Goal: Task Accomplishment & Management: Manage account settings

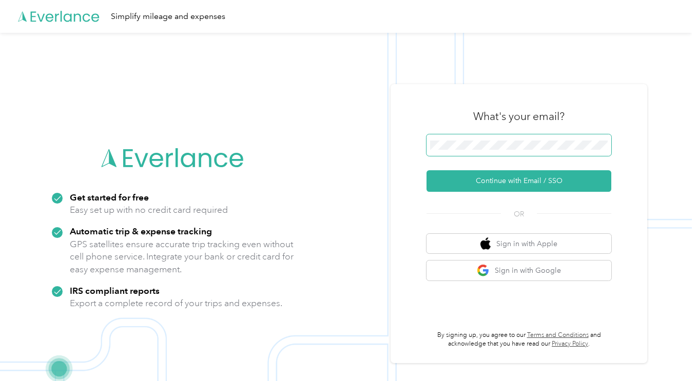
click at [493, 139] on span at bounding box center [519, 146] width 185 height 22
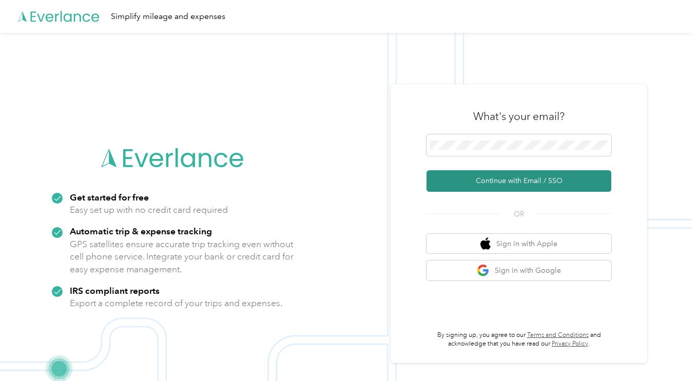
click at [532, 178] on button "Continue with Email / SSO" at bounding box center [519, 181] width 185 height 22
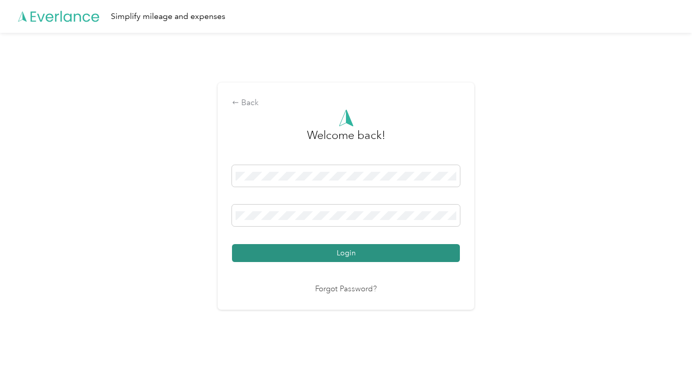
click at [382, 253] on button "Login" at bounding box center [346, 253] width 228 height 18
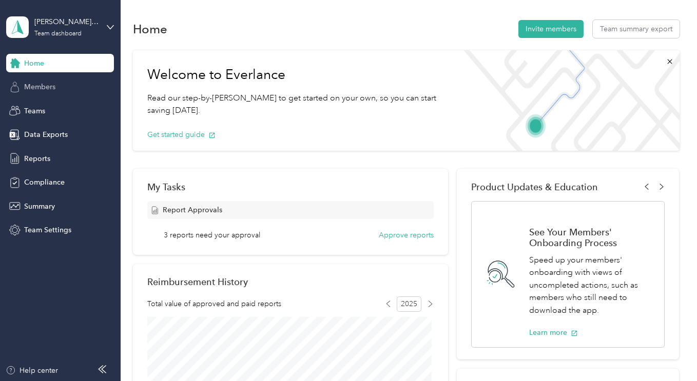
click at [44, 92] on div "Members" at bounding box center [60, 87] width 108 height 18
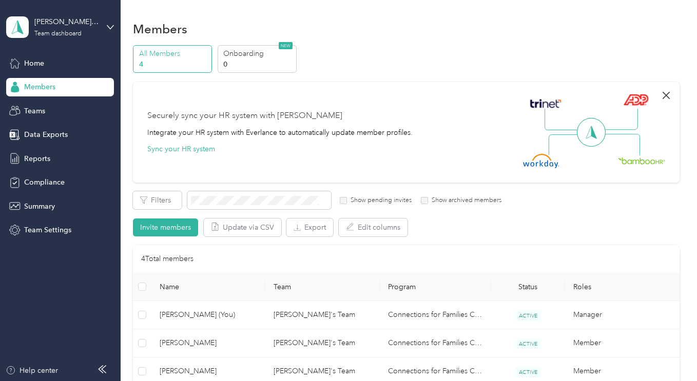
click at [666, 95] on icon "button" at bounding box center [666, 95] width 12 height 12
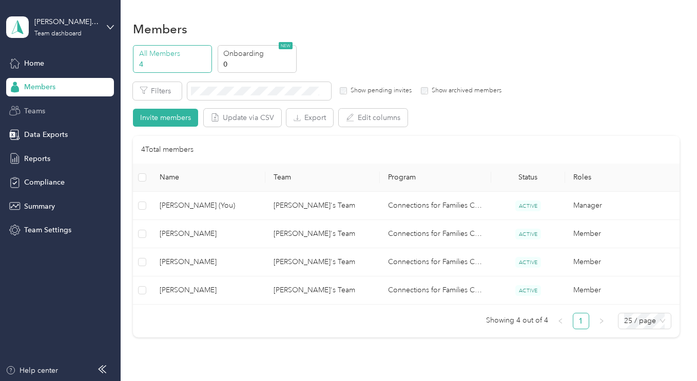
click at [41, 110] on span "Teams" at bounding box center [34, 111] width 21 height 11
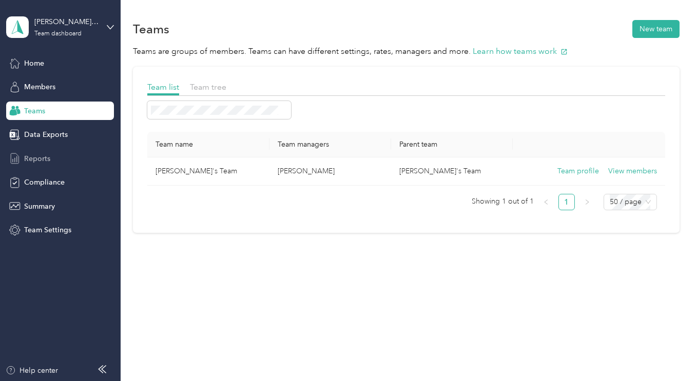
click at [25, 158] on span "Reports" at bounding box center [37, 158] width 26 height 11
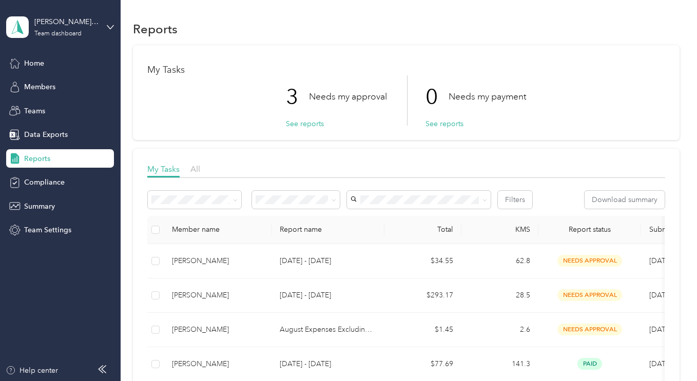
scroll to position [171, 0]
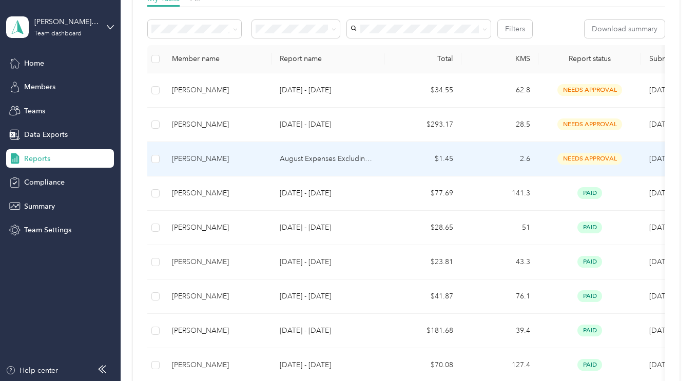
click at [340, 159] on p "August Expenses Excluding Mileage" at bounding box center [328, 158] width 97 height 11
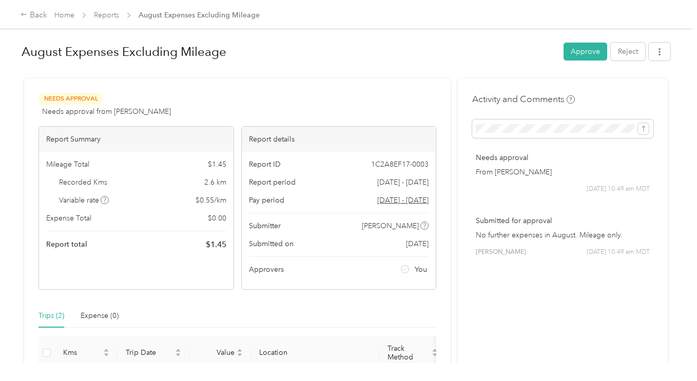
click at [198, 52] on h1 "August Expenses Excluding Mileage" at bounding box center [289, 52] width 535 height 25
click at [225, 55] on h1 "August Expenses Excluding Mileage" at bounding box center [289, 52] width 535 height 25
click at [104, 14] on link "Reports" at bounding box center [106, 15] width 25 height 9
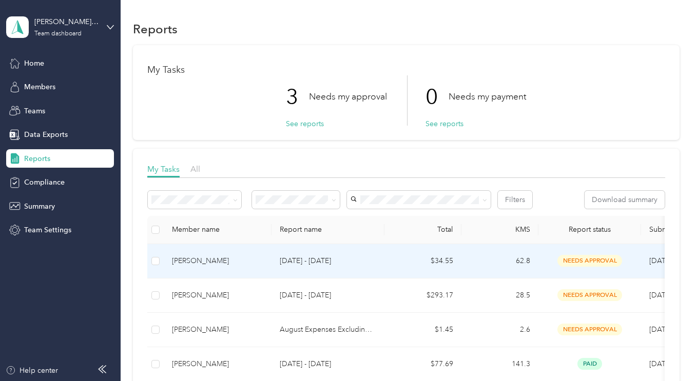
scroll to position [171, 0]
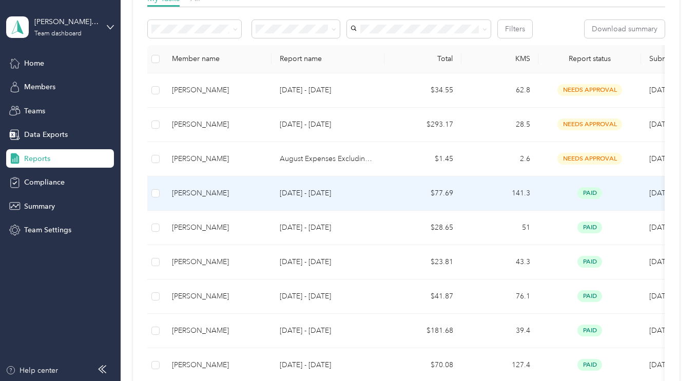
click at [311, 192] on p "[DATE] - [DATE]" at bounding box center [328, 193] width 97 height 11
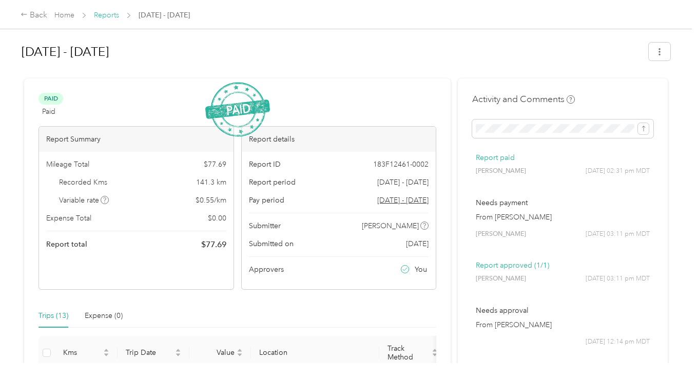
click at [107, 14] on link "Reports" at bounding box center [106, 15] width 25 height 9
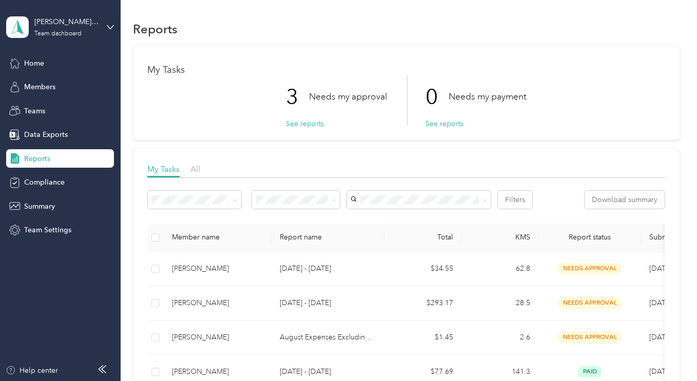
scroll to position [171, 0]
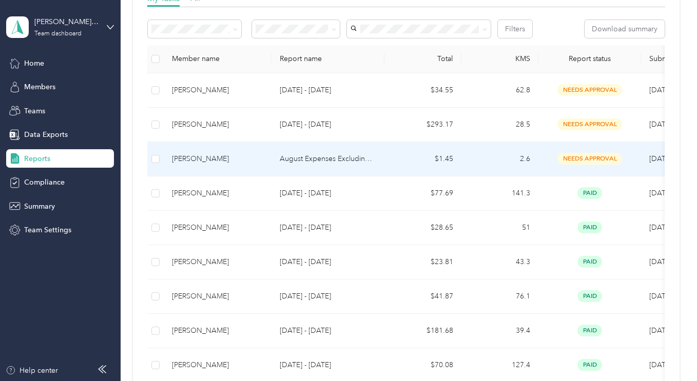
click at [309, 163] on p "August Expenses Excluding Mileage" at bounding box center [328, 158] width 97 height 11
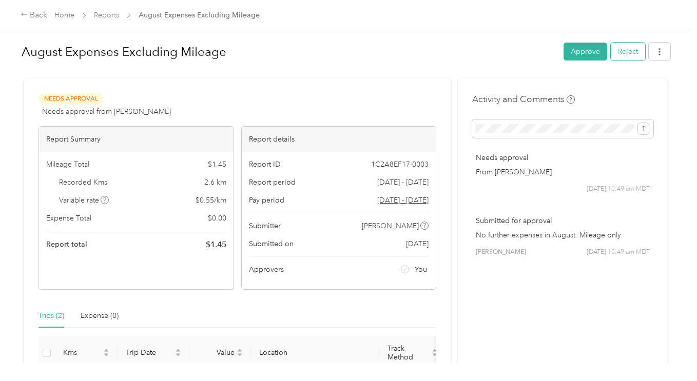
click at [626, 54] on button "Reject" at bounding box center [628, 52] width 34 height 18
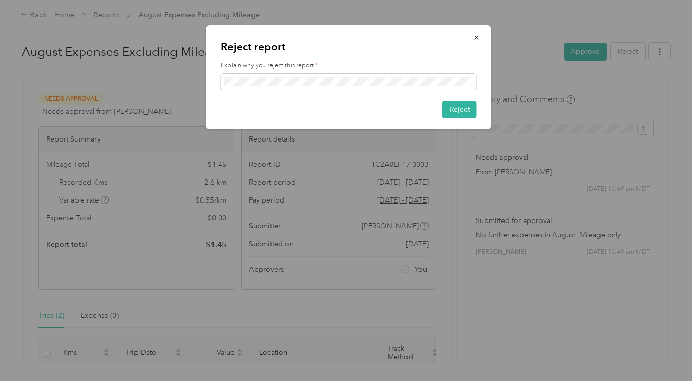
click at [329, 293] on div at bounding box center [348, 190] width 697 height 381
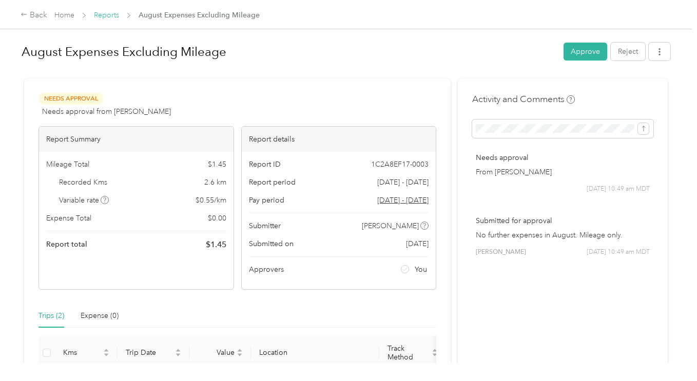
click at [106, 11] on link "Reports" at bounding box center [106, 15] width 25 height 9
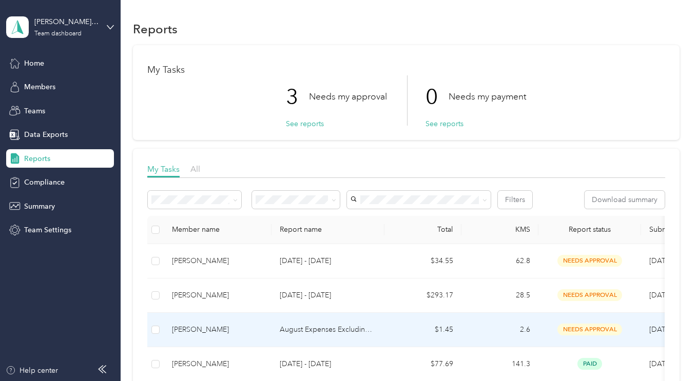
click at [350, 334] on p "August Expenses Excluding Mileage" at bounding box center [328, 329] width 97 height 11
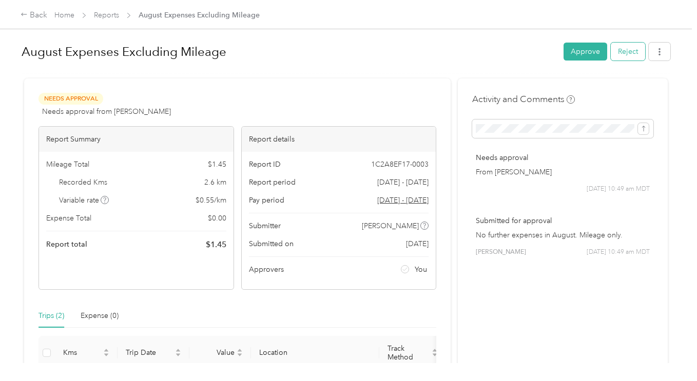
click at [617, 50] on button "Reject" at bounding box center [628, 52] width 34 height 18
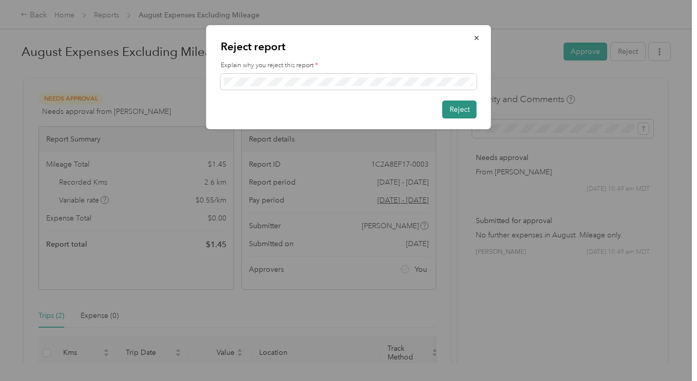
click at [467, 112] on button "Reject" at bounding box center [460, 110] width 34 height 18
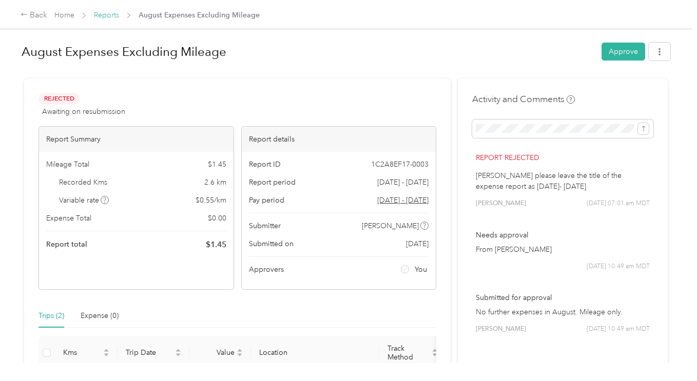
click at [118, 15] on link "Reports" at bounding box center [106, 15] width 25 height 9
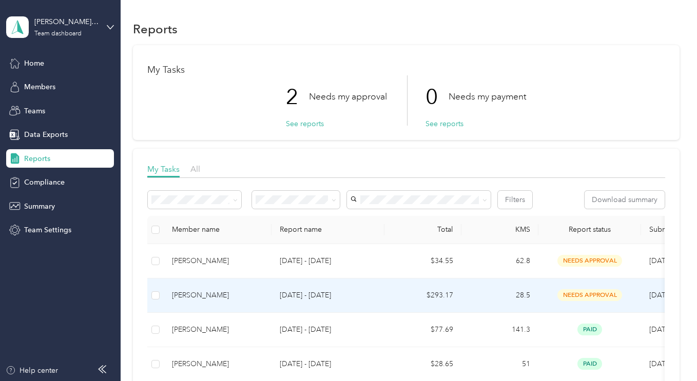
click at [350, 290] on p "[DATE] - [DATE]" at bounding box center [328, 295] width 97 height 11
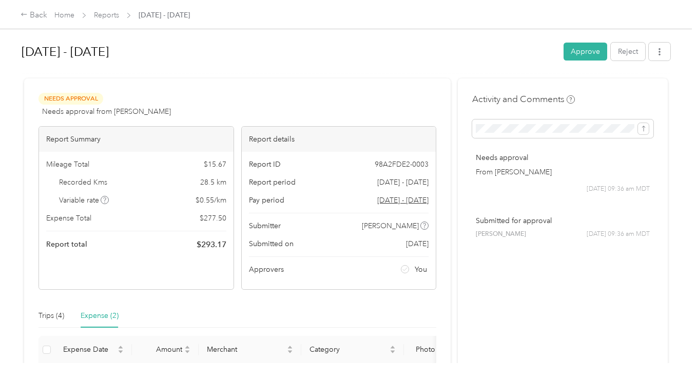
scroll to position [141, 0]
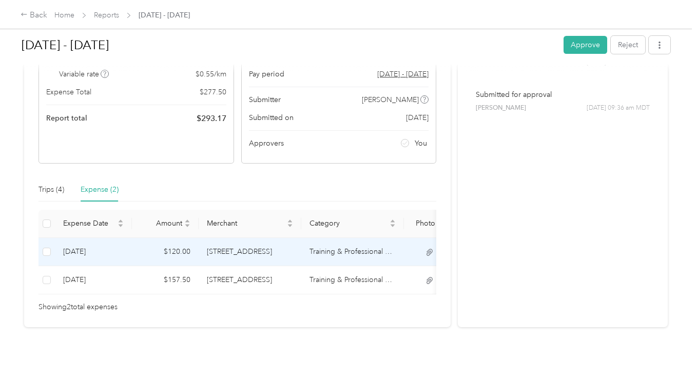
click at [330, 239] on td "Training & Professional Development" at bounding box center [352, 252] width 103 height 28
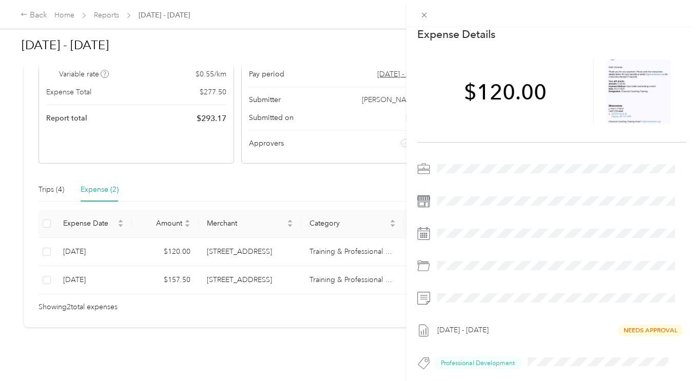
scroll to position [0, 0]
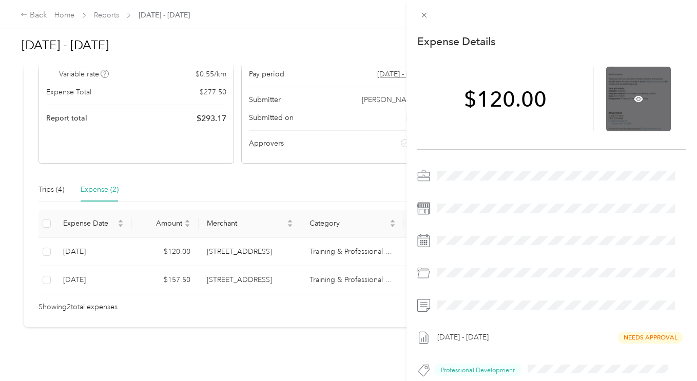
click at [619, 104] on div at bounding box center [638, 99] width 65 height 65
click at [637, 100] on icon at bounding box center [638, 99] width 3 height 3
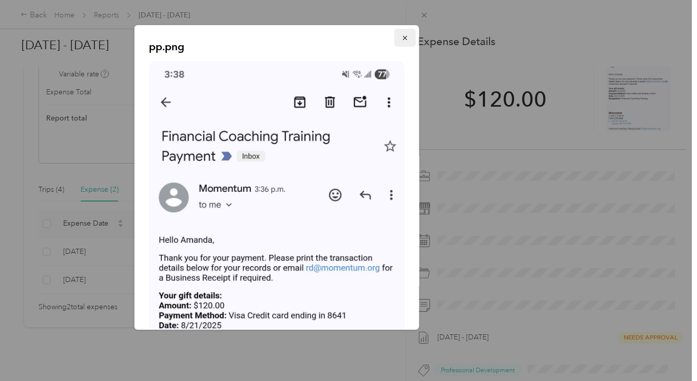
click at [401, 33] on span "button" at bounding box center [404, 37] width 7 height 9
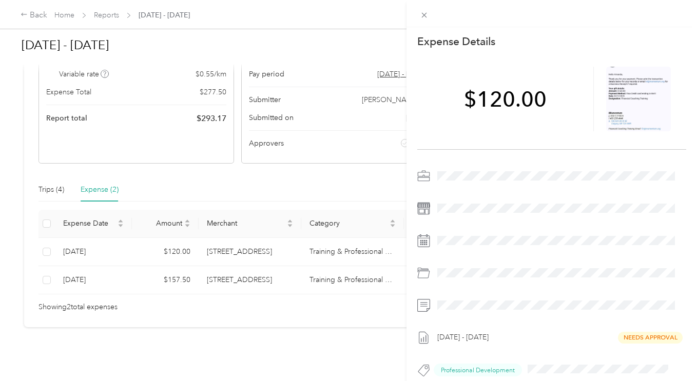
click at [186, 266] on div "This expense cannot be edited because it is either under review, approved, or p…" at bounding box center [348, 190] width 697 height 381
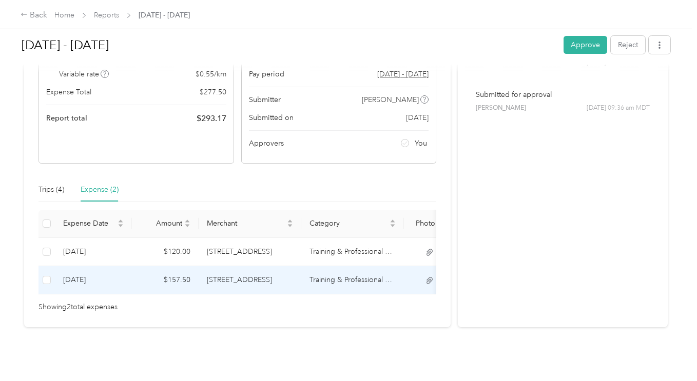
click at [181, 266] on td "$157.50" at bounding box center [165, 280] width 67 height 28
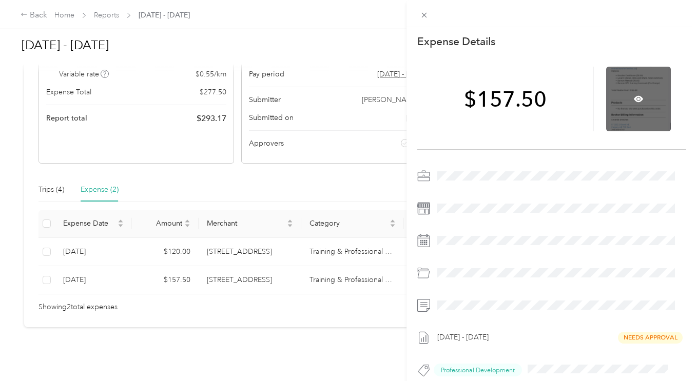
click at [642, 90] on div at bounding box center [638, 99] width 65 height 65
click at [635, 96] on icon at bounding box center [638, 98] width 9 height 9
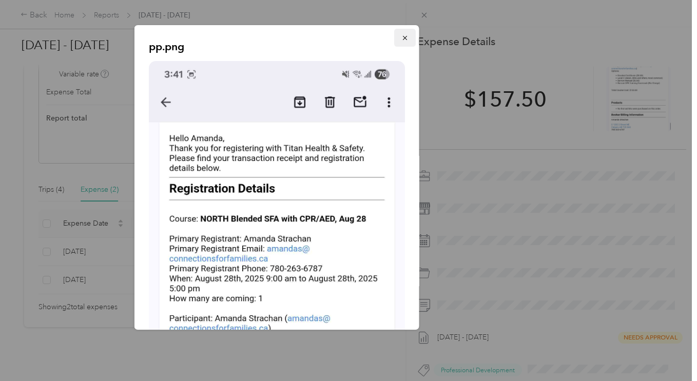
click at [394, 35] on button "button" at bounding box center [405, 38] width 22 height 18
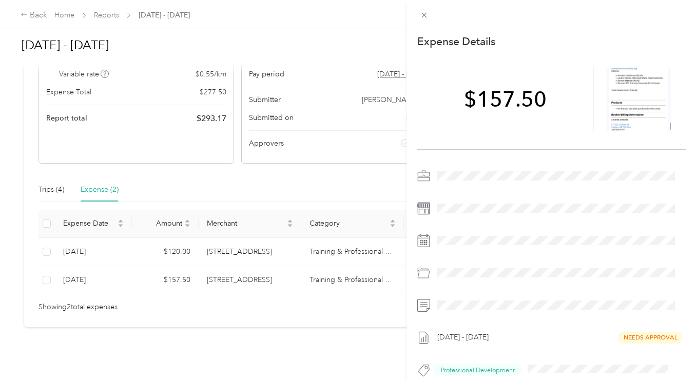
click at [38, 173] on div "This expense cannot be edited because it is either under review, approved, or p…" at bounding box center [348, 190] width 697 height 381
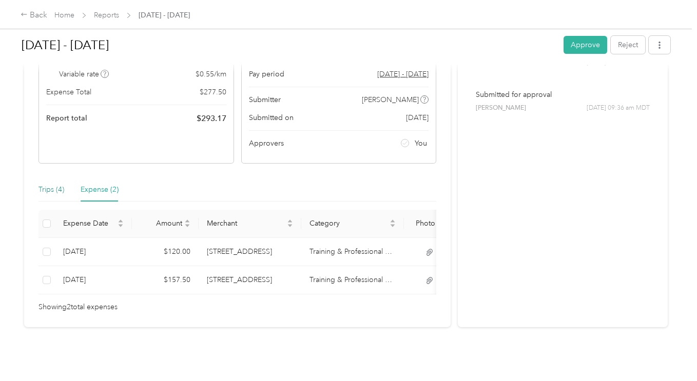
click at [54, 184] on div "Trips (4)" at bounding box center [52, 189] width 26 height 11
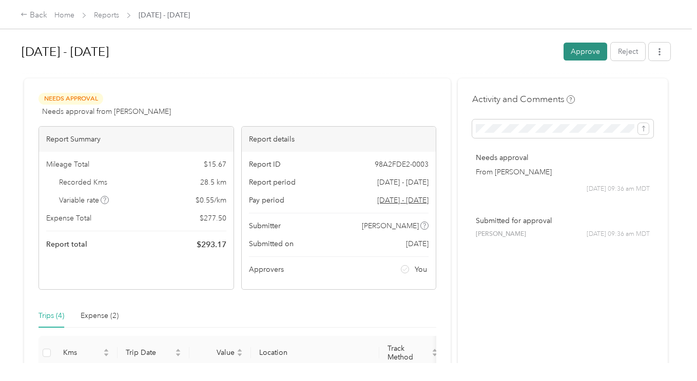
click at [582, 52] on button "Approve" at bounding box center [586, 52] width 44 height 18
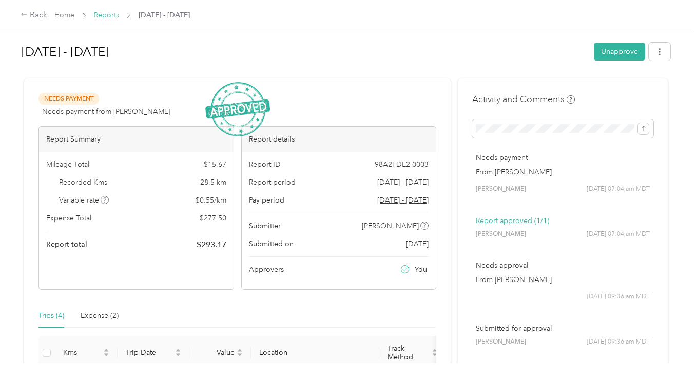
click at [112, 13] on link "Reports" at bounding box center [106, 15] width 25 height 9
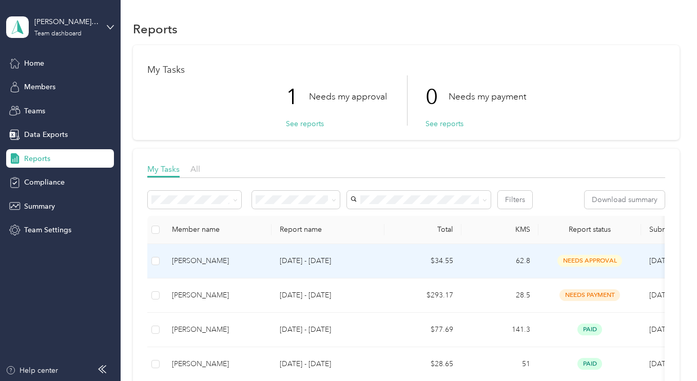
click at [312, 261] on p "[DATE] - [DATE]" at bounding box center [328, 261] width 97 height 11
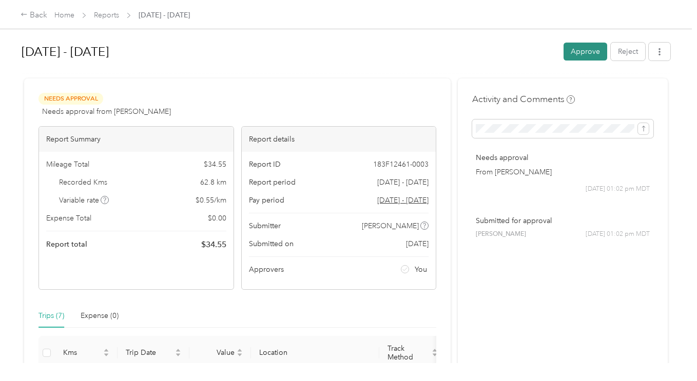
click at [580, 54] on button "Approve" at bounding box center [586, 52] width 44 height 18
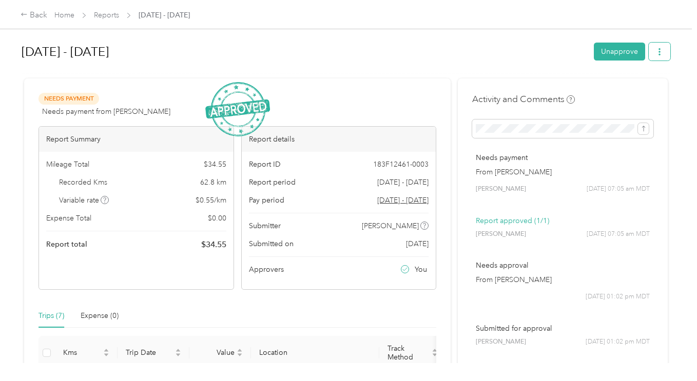
click at [656, 54] on icon "button" at bounding box center [659, 51] width 7 height 7
click at [439, 53] on h1 "[DATE] - [DATE]" at bounding box center [304, 52] width 565 height 25
click at [72, 17] on link "Home" at bounding box center [64, 15] width 20 height 9
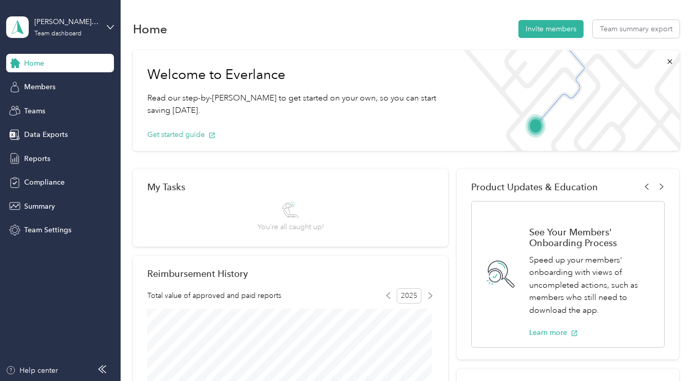
click at [105, 20] on div "[PERSON_NAME]'s Team Team dashboard" at bounding box center [60, 27] width 108 height 36
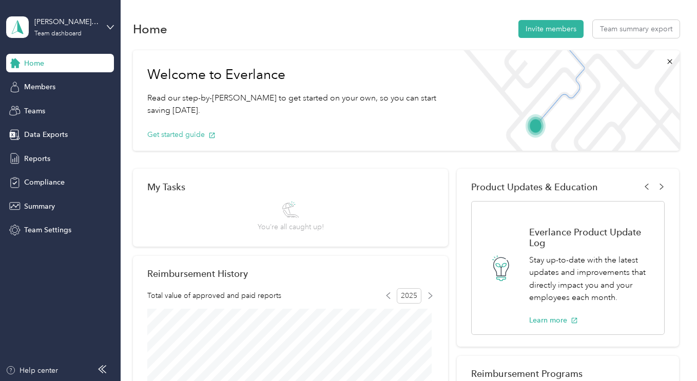
click at [36, 132] on div "Log out" at bounding box center [115, 131] width 202 height 18
